Goal: Task Accomplishment & Management: Complete application form

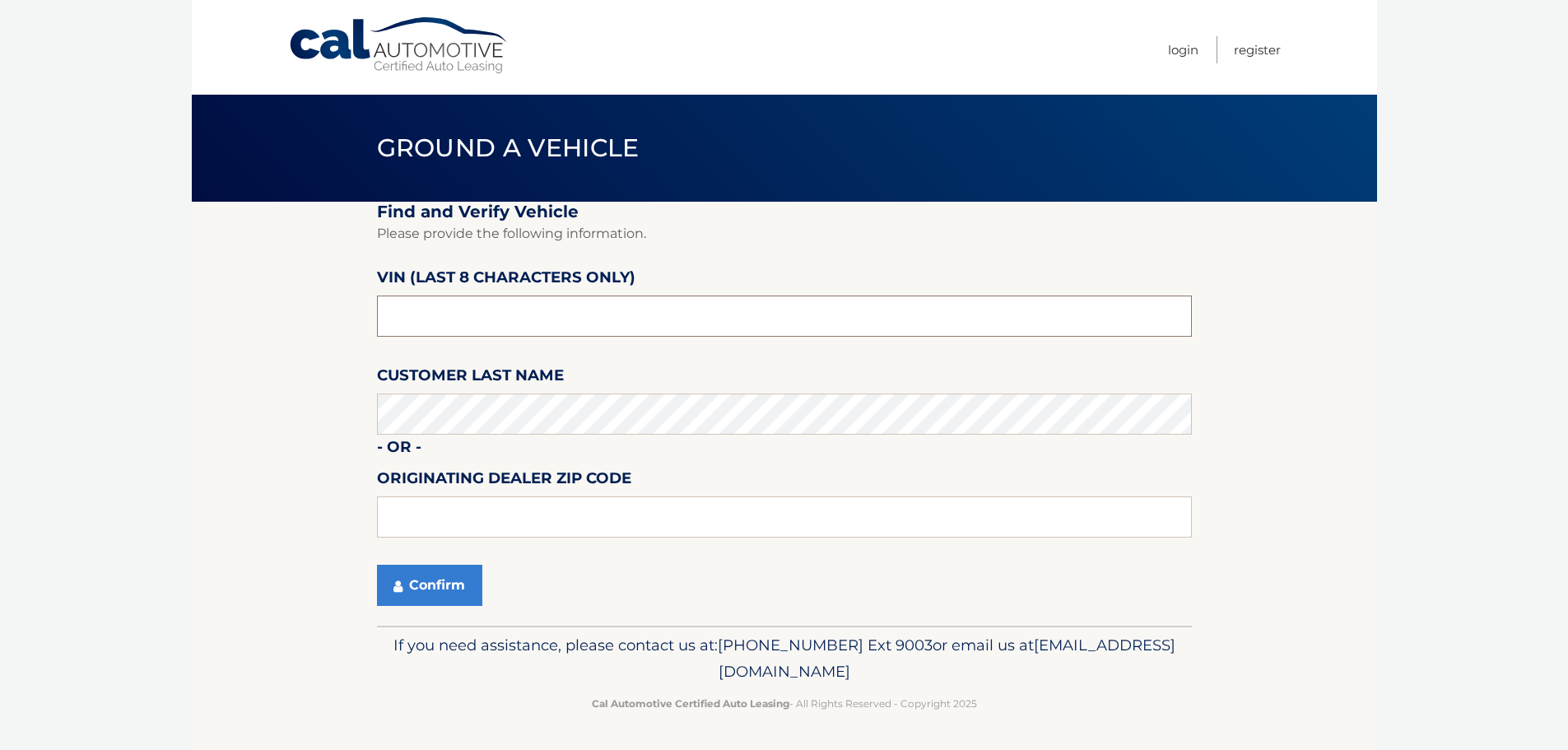
click at [726, 312] on input "text" at bounding box center [784, 316] width 815 height 41
click at [381, 325] on input "C544967*" at bounding box center [784, 316] width 815 height 41
type input "PC544967"
click at [478, 505] on input "text" at bounding box center [784, 517] width 815 height 41
type input "33411"
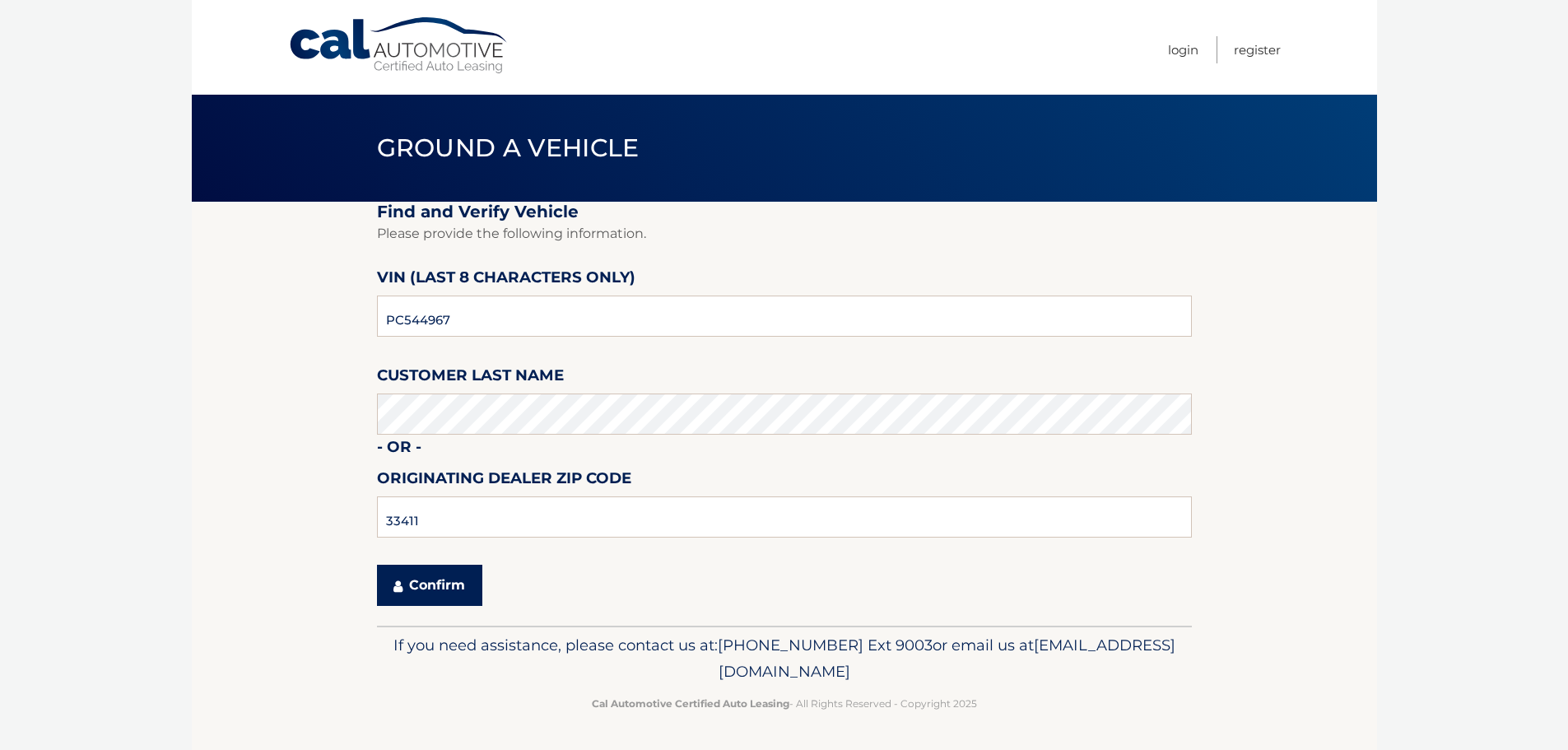
click at [439, 596] on button "Confirm" at bounding box center [429, 586] width 105 height 41
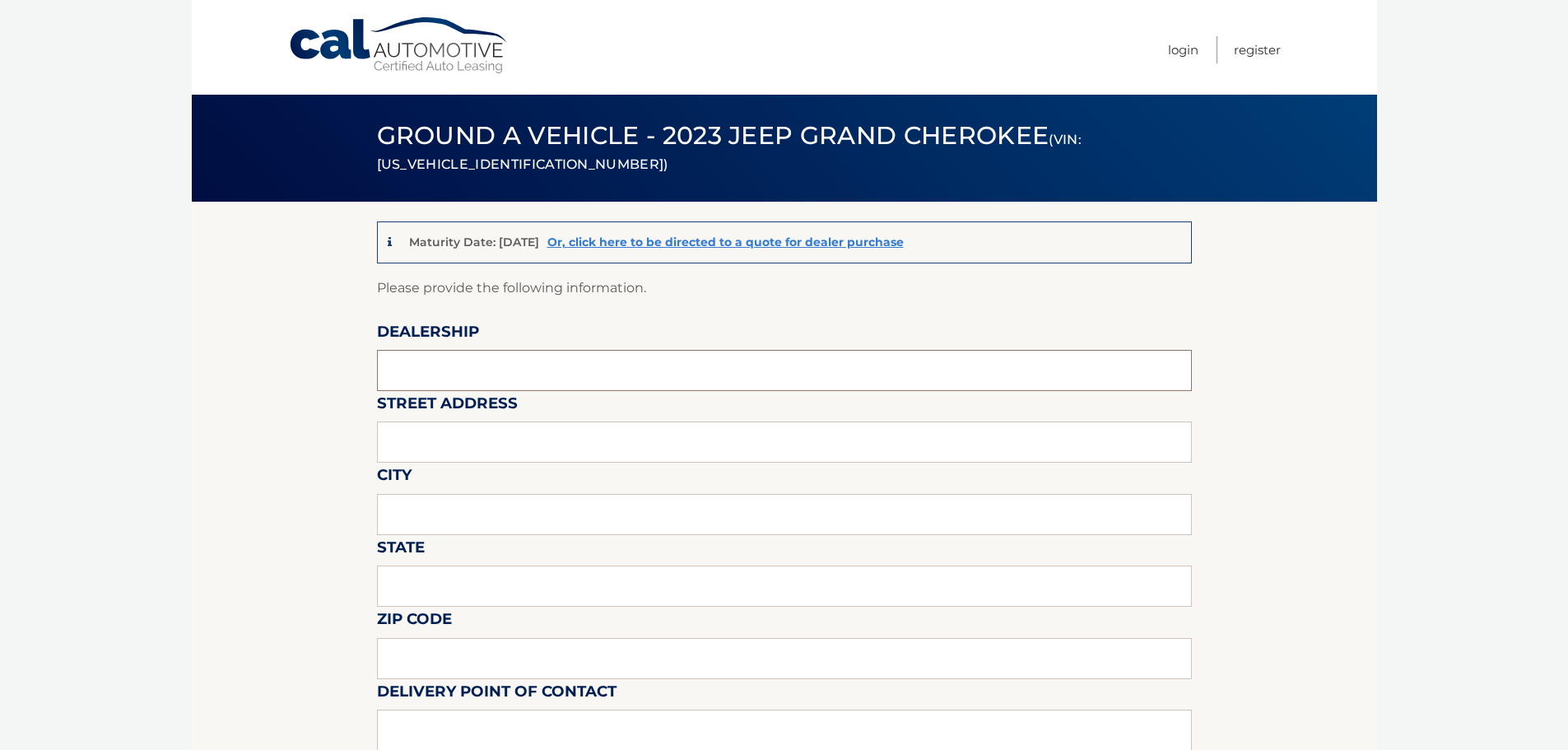
click at [498, 371] on input "text" at bounding box center [784, 371] width 815 height 41
type input "arrigo jeep"
type input "6500 okeechobee blvd"
type input "west palm beach"
type input "fl"
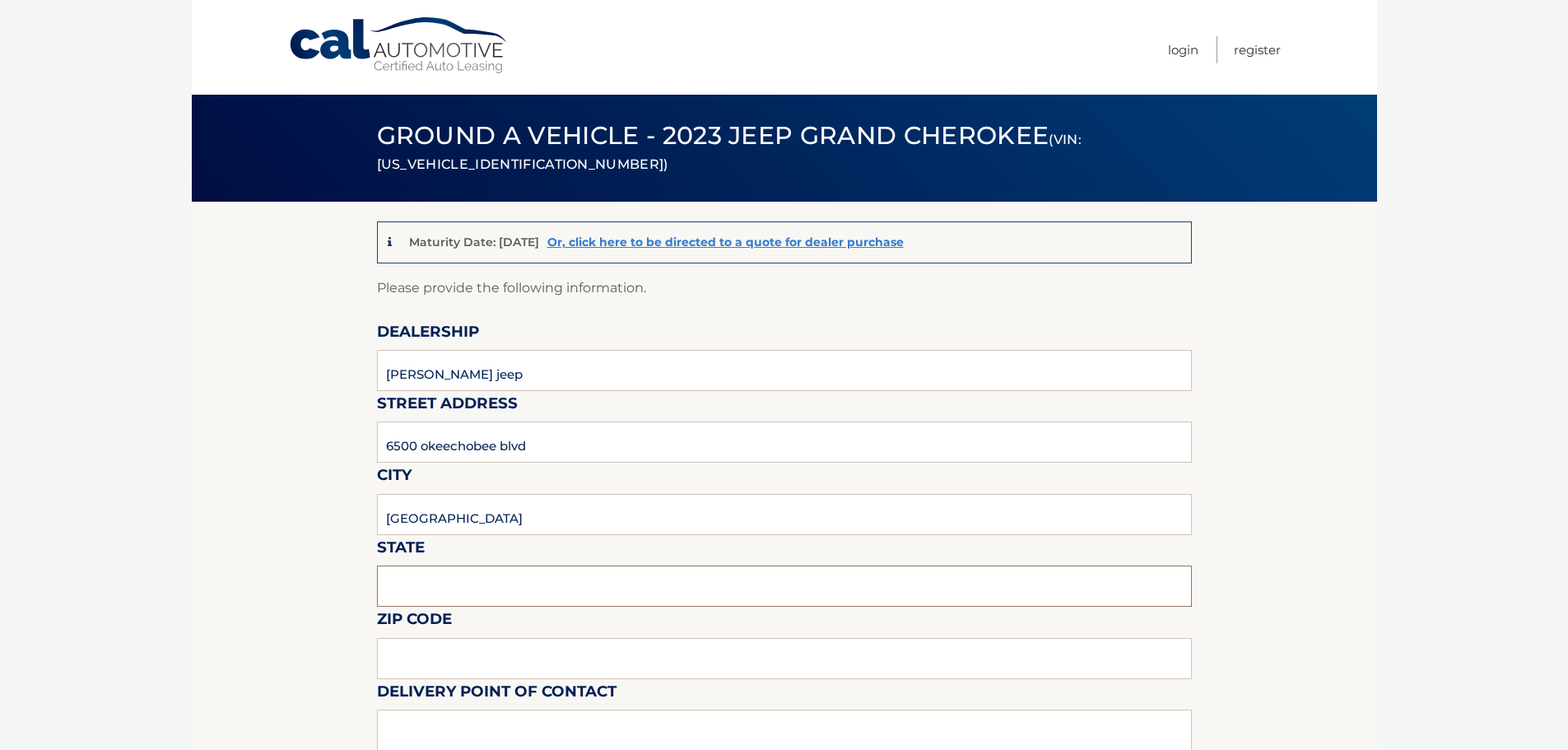
type input "33411"
type input "vince leone"
type input "8137209044"
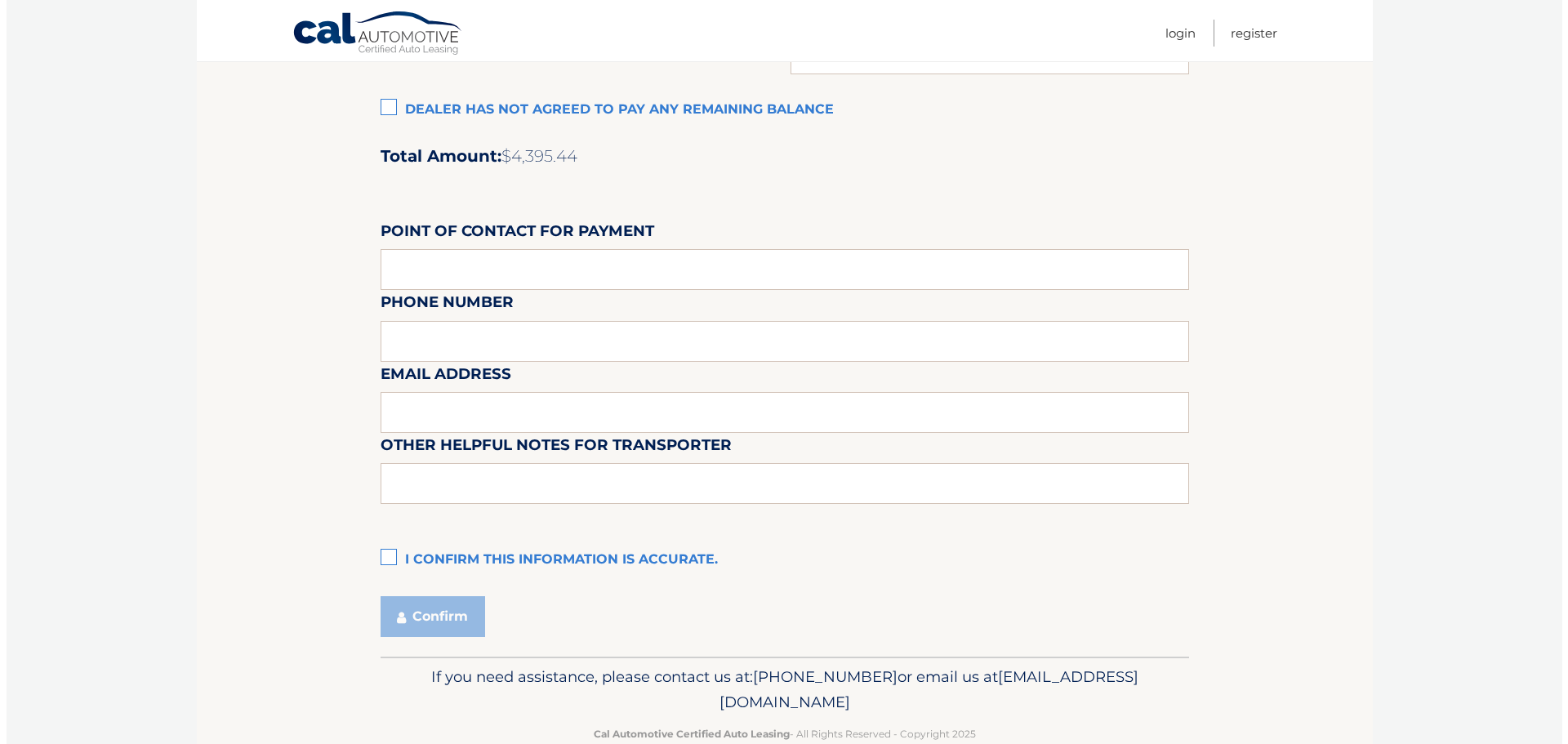
scroll to position [1370, 0]
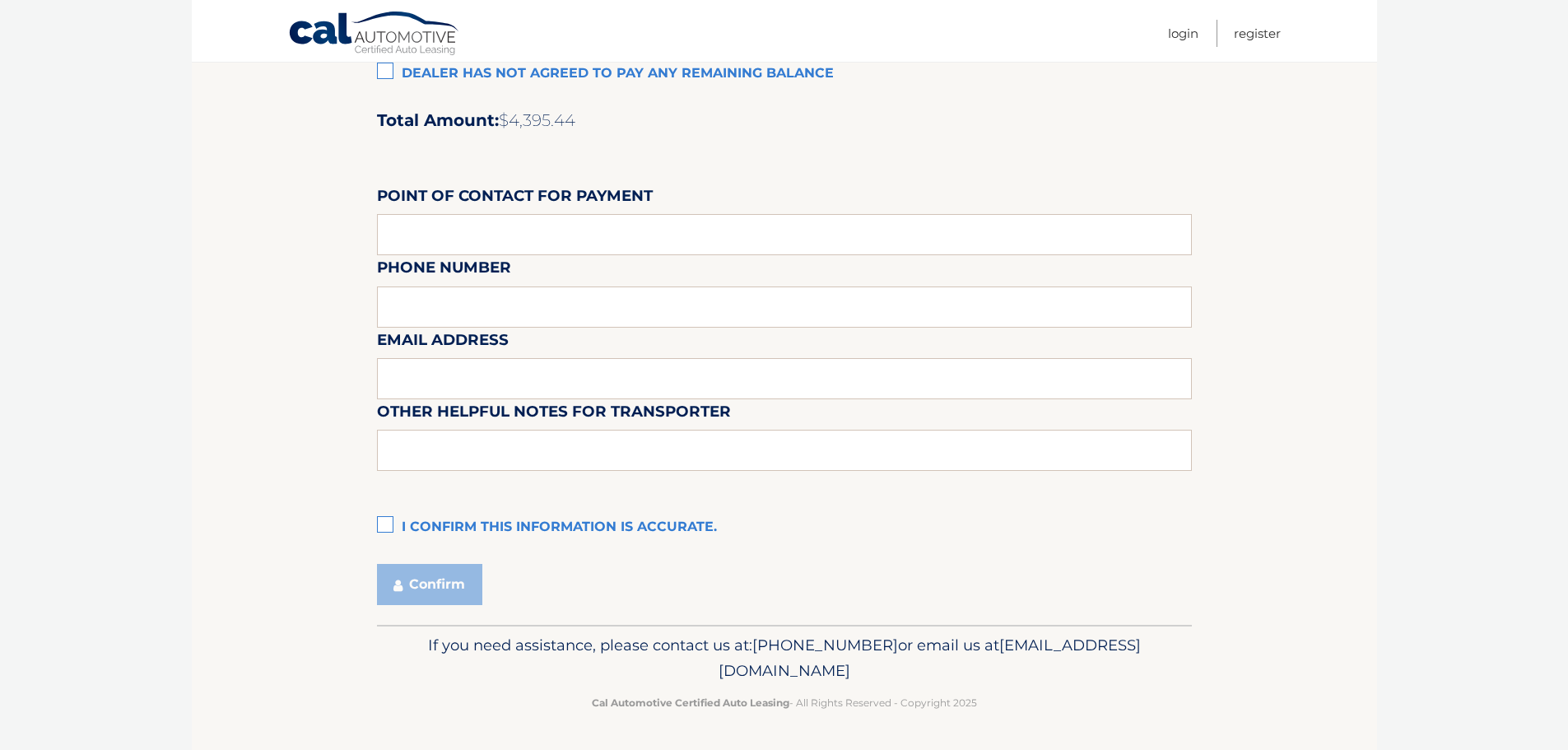
click at [390, 522] on label "I confirm this information is accurate." at bounding box center [784, 528] width 815 height 33
click at [0, 0] on input "I confirm this information is accurate." at bounding box center [0, 0] width 0 height 0
click at [444, 586] on button "Confirm" at bounding box center [429, 585] width 105 height 41
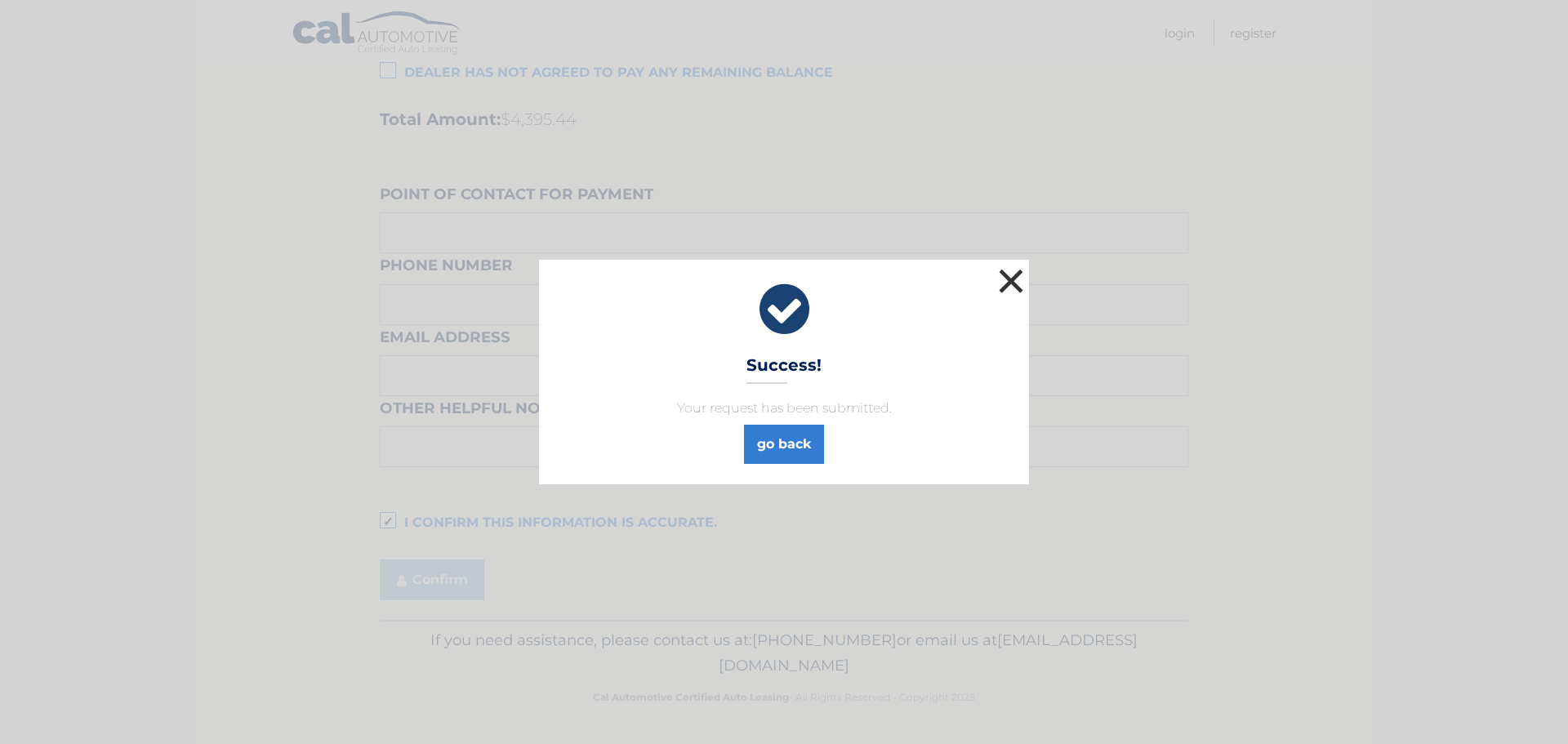
click at [1012, 279] on button "×" at bounding box center [1011, 281] width 33 height 33
